Goal: Task Accomplishment & Management: Manage account settings

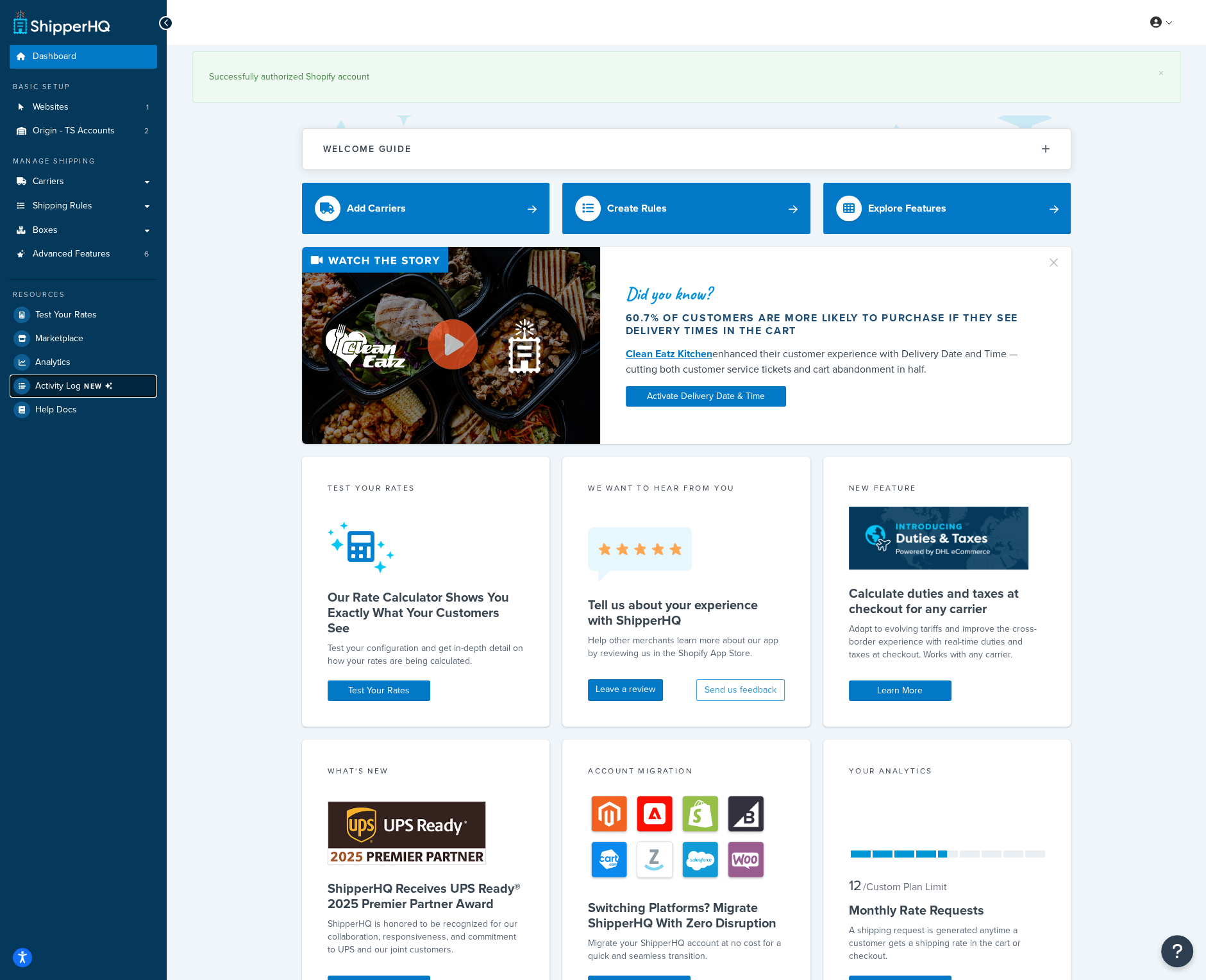
click at [95, 385] on span "NEW" at bounding box center [101, 386] width 34 height 10
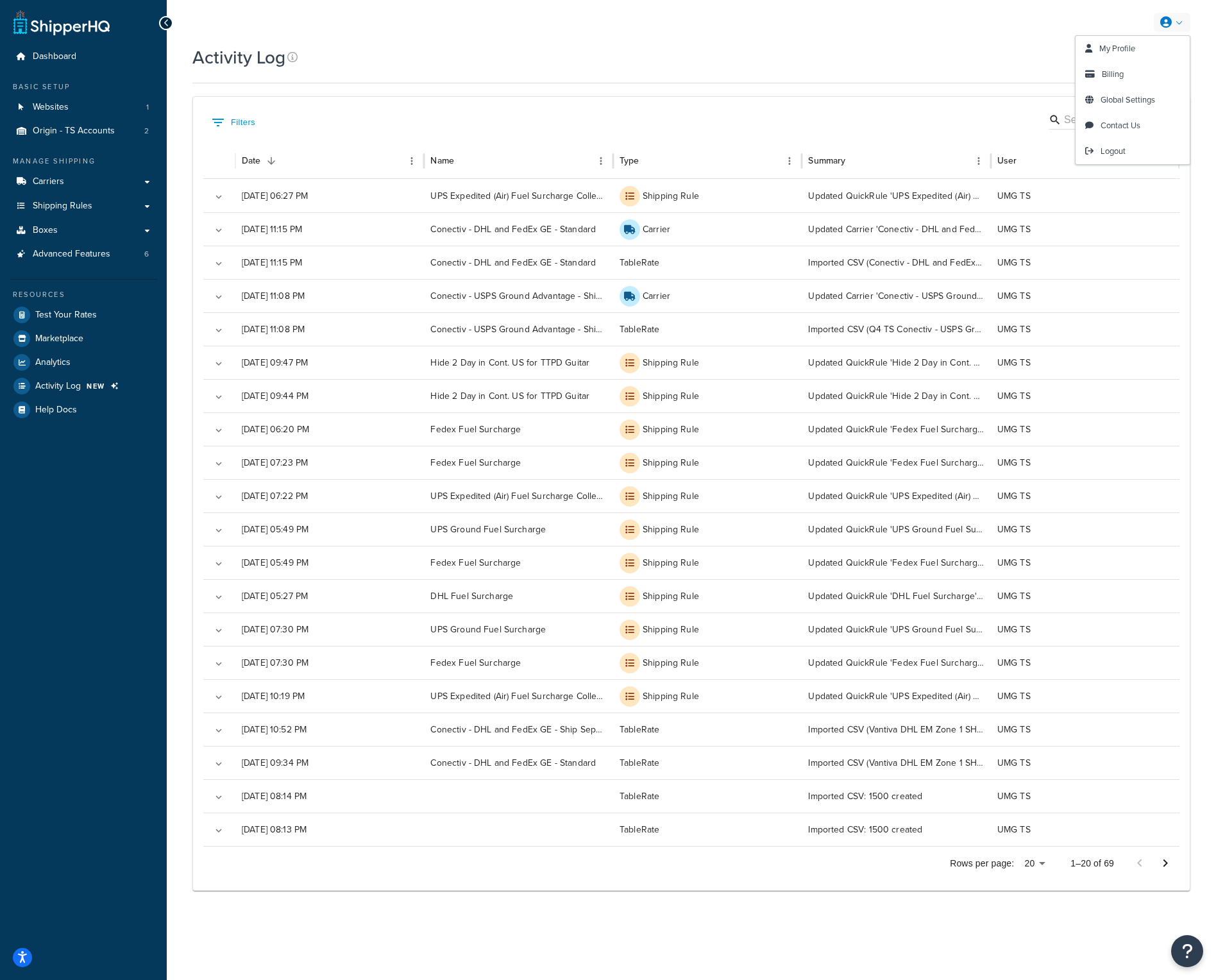
click at [1174, 22] on link at bounding box center [1172, 22] width 37 height 19
click at [1124, 148] on span "Logout" at bounding box center [1112, 151] width 25 height 12
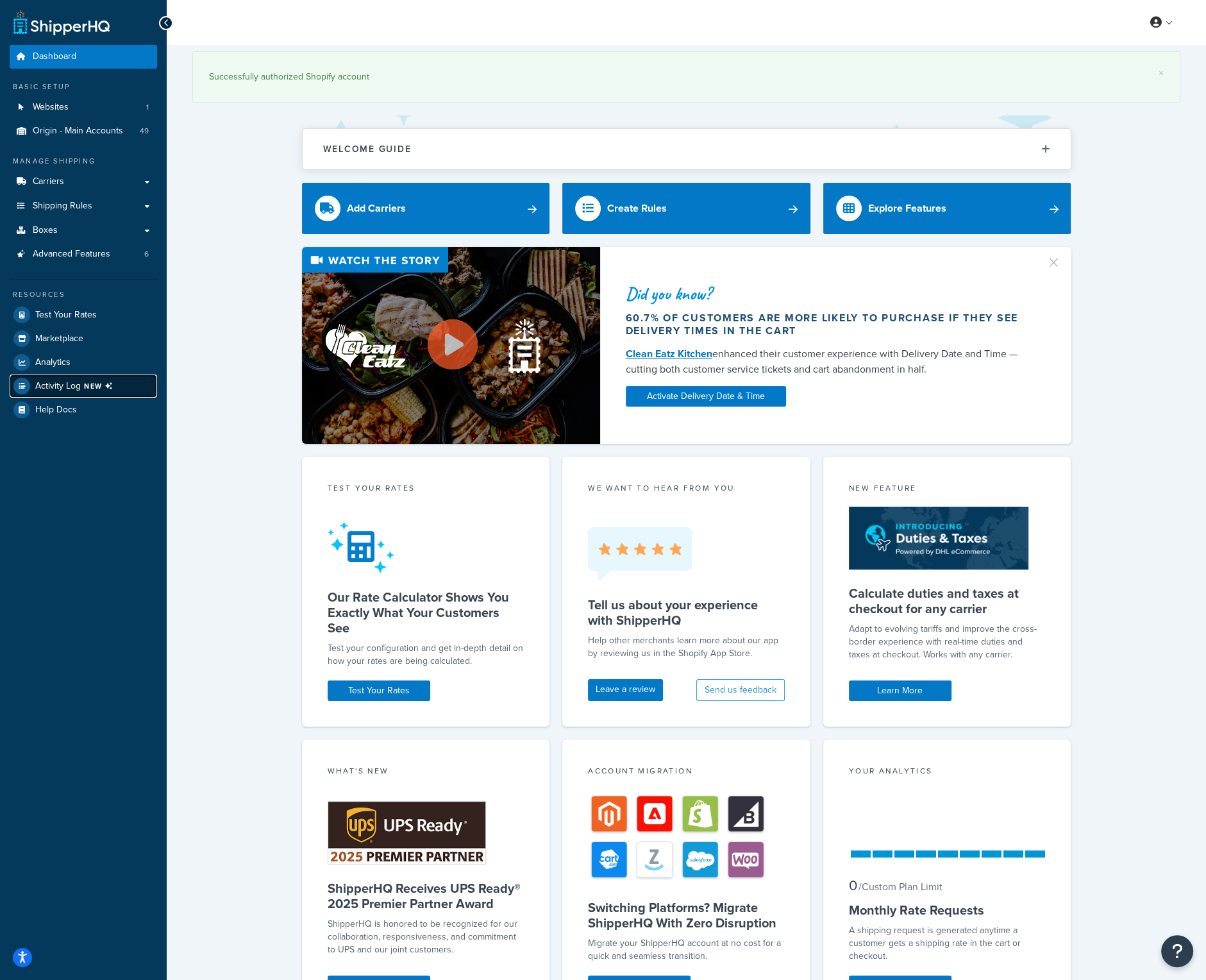
click at [93, 385] on span "NEW" at bounding box center [101, 386] width 34 height 10
